Goal: Information Seeking & Learning: Find specific fact

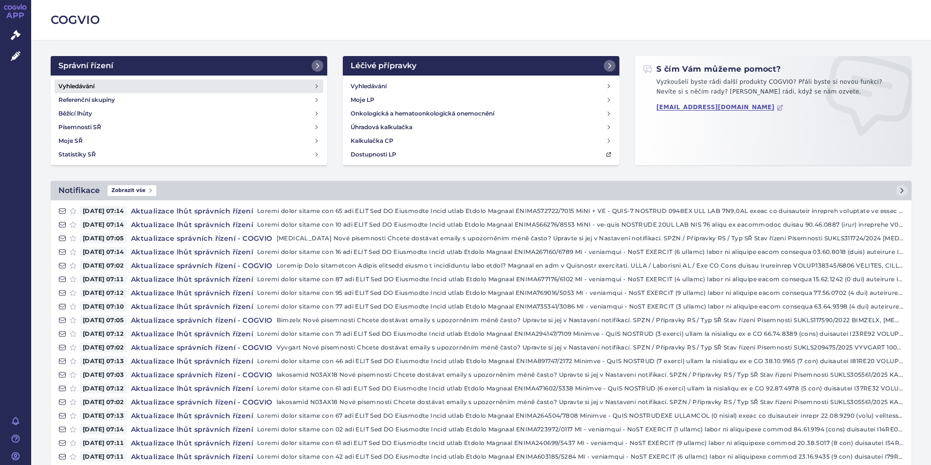
click at [91, 87] on h4 "Vyhledávání" at bounding box center [76, 86] width 36 height 10
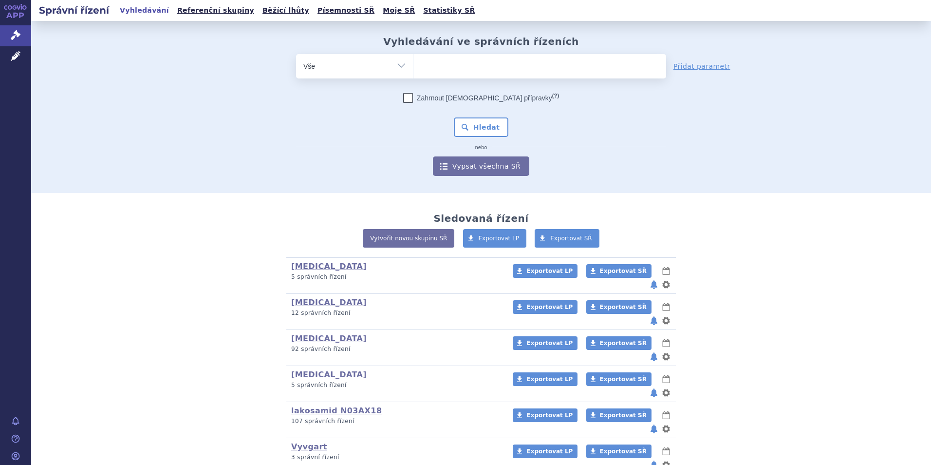
click at [445, 67] on ul at bounding box center [539, 64] width 253 height 20
click at [413, 67] on select at bounding box center [413, 66] width 0 height 24
paste input "UPADACITINIB"
type input "UPADACITINIB"
select select "[MEDICAL_DATA]"
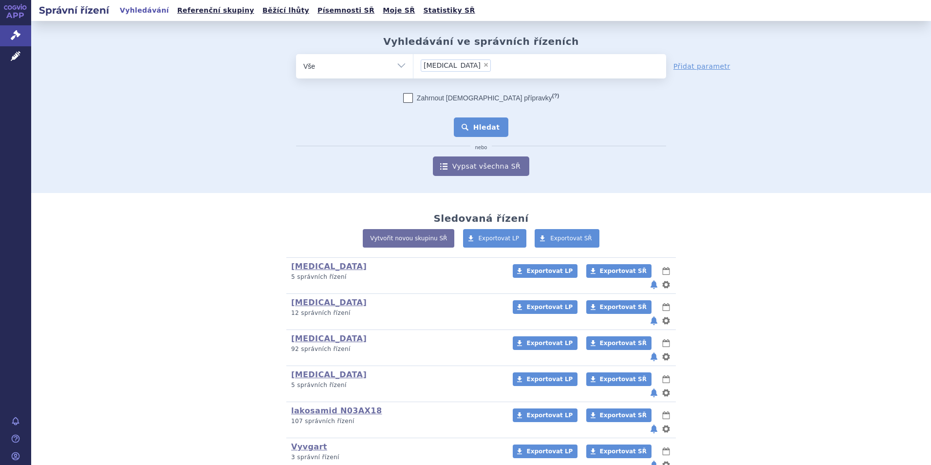
click at [496, 128] on button "Hledat" at bounding box center [481, 126] width 55 height 19
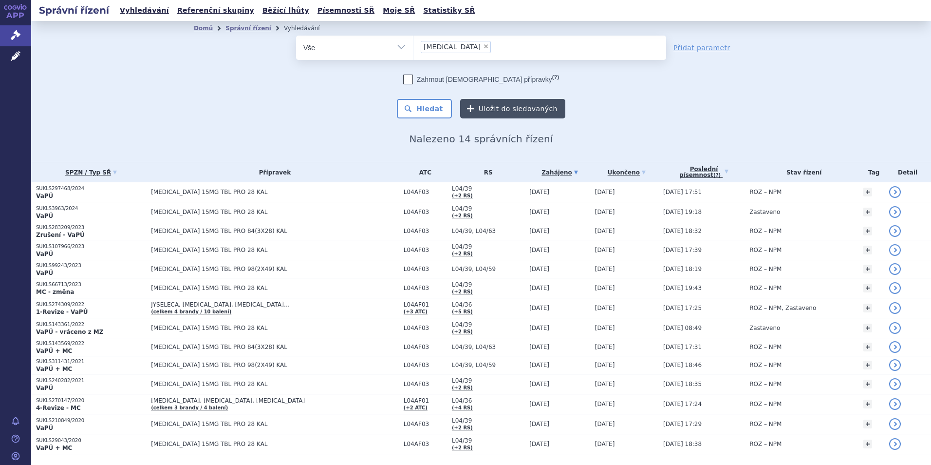
click at [507, 108] on button "Uložit do sledovaných" at bounding box center [512, 108] width 105 height 19
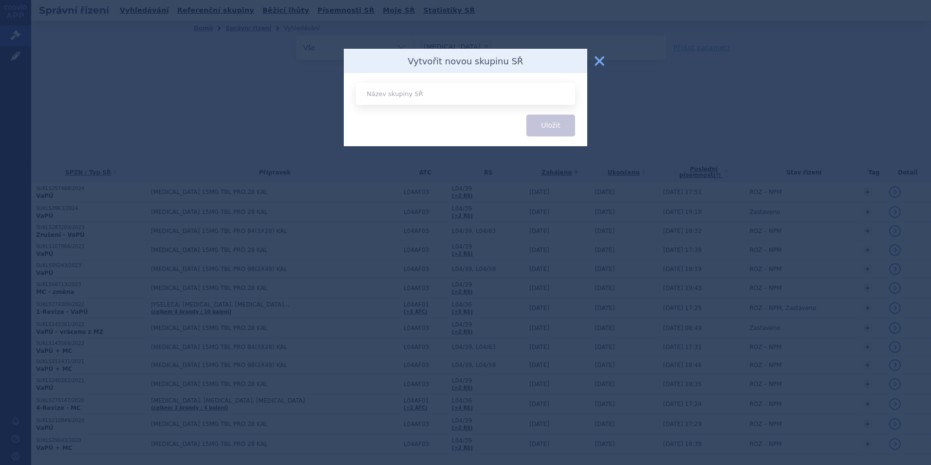
click at [368, 92] on input "text" at bounding box center [465, 94] width 219 height 22
type input "Rynvoq"
click at [552, 118] on button "Uložit" at bounding box center [550, 125] width 49 height 22
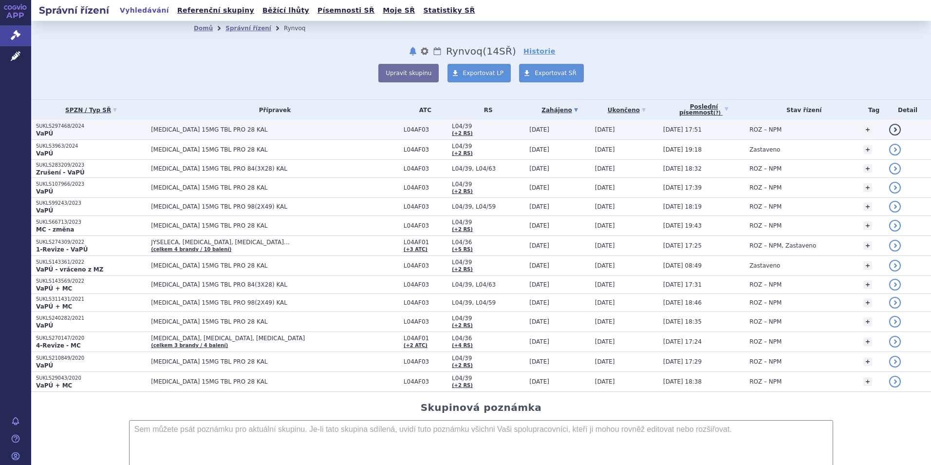
click at [54, 130] on p "VaPÚ" at bounding box center [91, 134] width 110 height 8
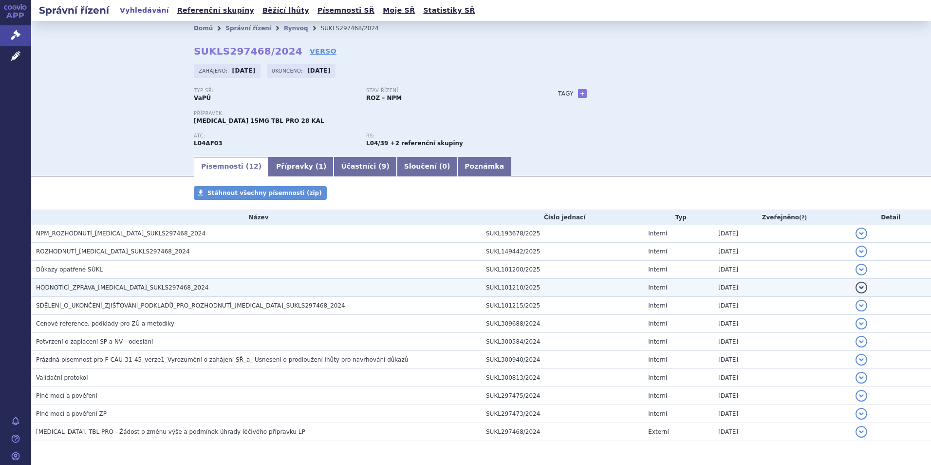
click at [63, 283] on h3 "HODNOTÍCÍ_ZPRÁVA_RINVOQ_SUKLS297468_2024" at bounding box center [258, 287] width 445 height 10
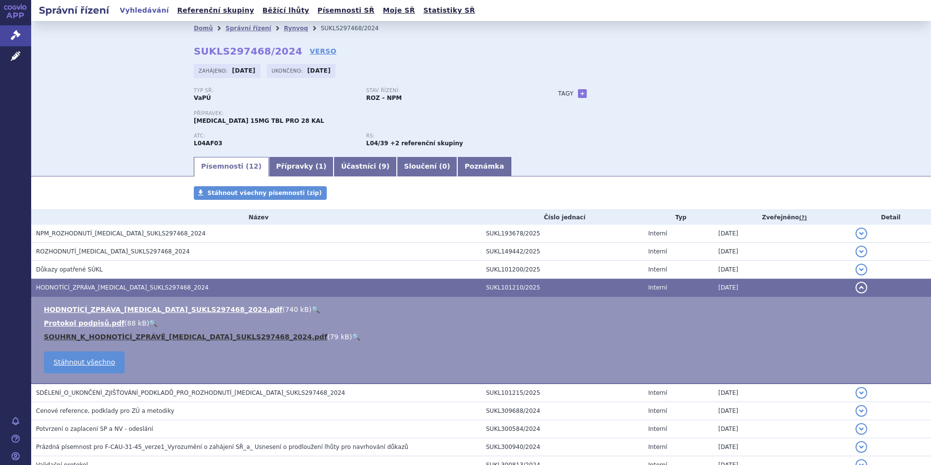
click at [97, 339] on link "SOUHRN_K_HODNOTÍCÍ_ZPRÁVĚ_RINVOQ_SUKLS297468_2024.pdf" at bounding box center [185, 337] width 283 height 8
